Goal: Transaction & Acquisition: Purchase product/service

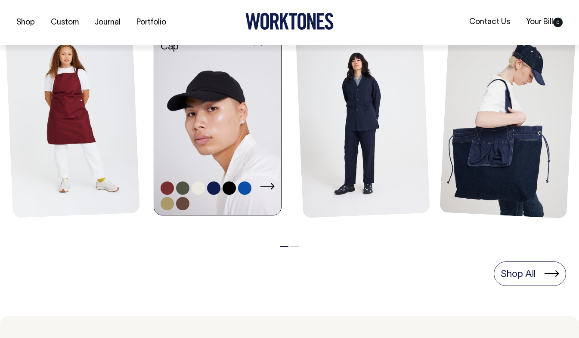
scroll to position [411, 0]
click at [257, 164] on link at bounding box center [217, 121] width 127 height 192
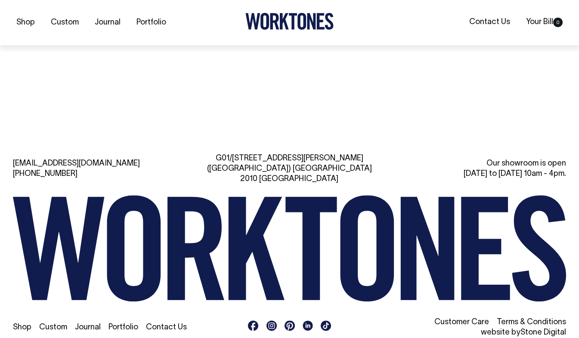
scroll to position [1808, 0]
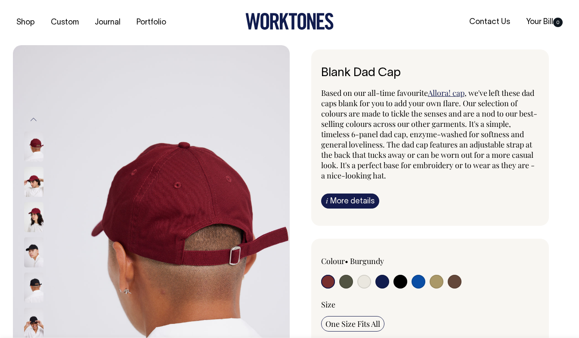
click at [420, 281] on input "radio" at bounding box center [418, 282] width 14 height 14
radio input "true"
select select "Worker Blue"
